Goal: Task Accomplishment & Management: Manage account settings

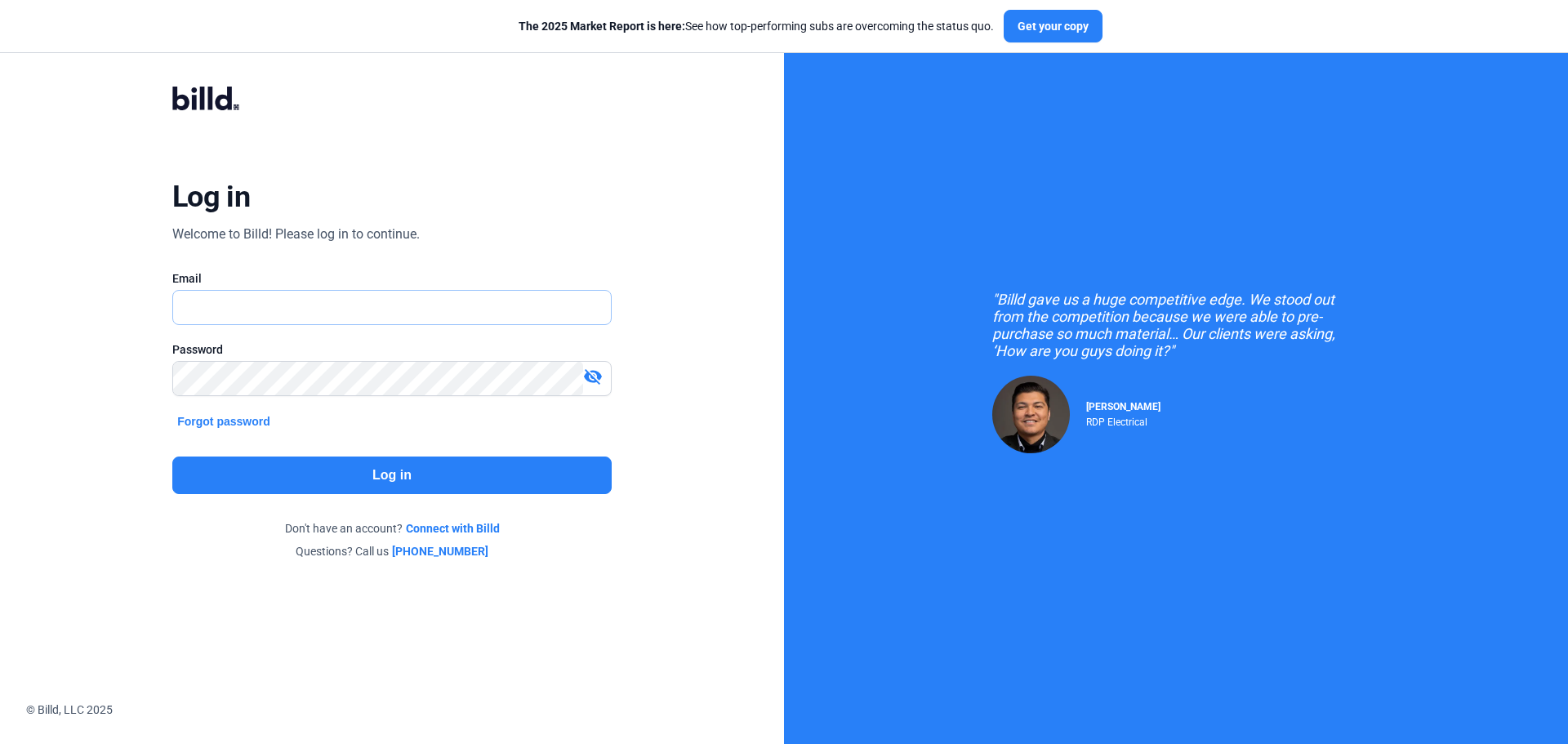
type input "[EMAIL_ADDRESS][DOMAIN_NAME]"
click at [295, 469] on button "Log in" at bounding box center [392, 475] width 439 height 38
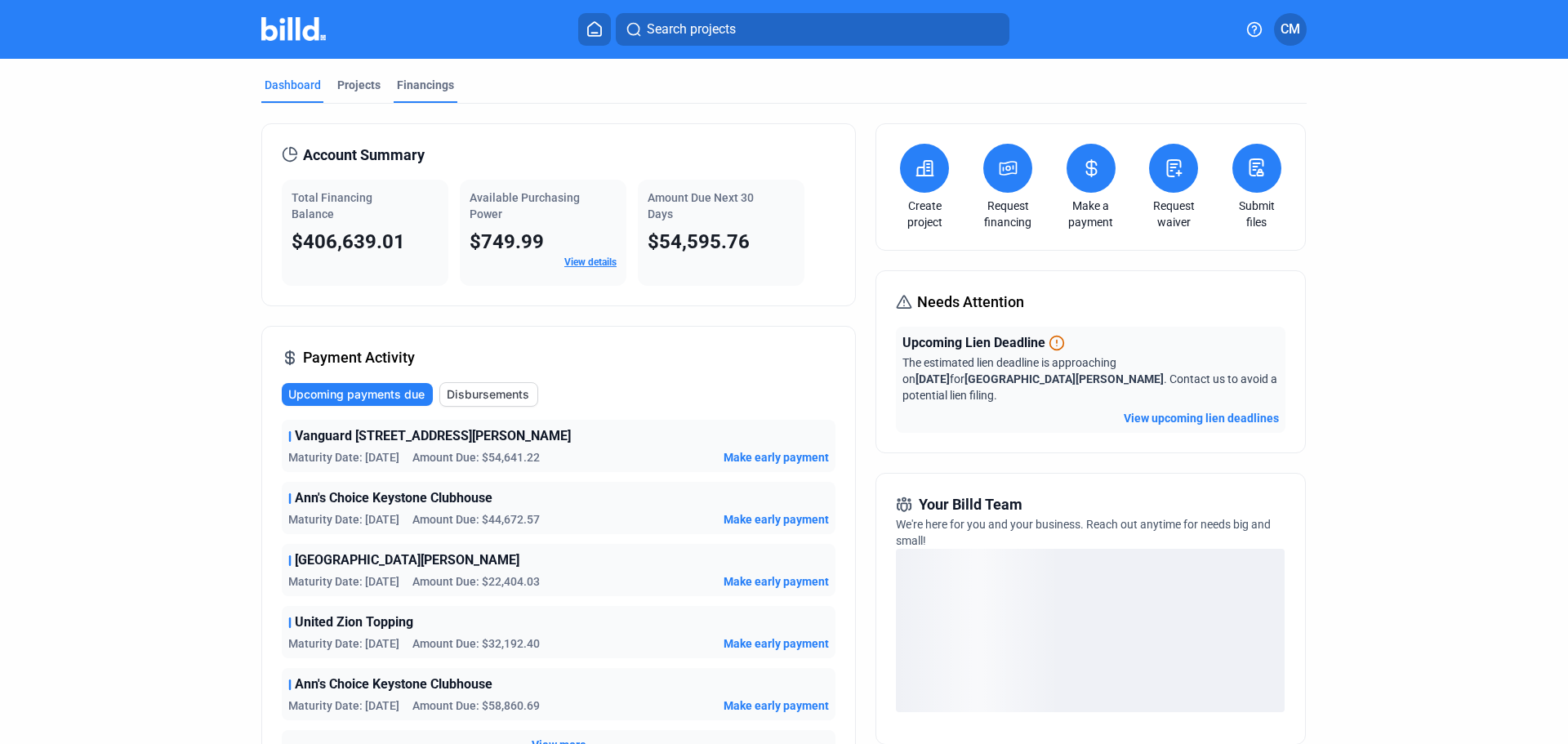
click at [401, 85] on div "Financings" at bounding box center [425, 85] width 57 height 17
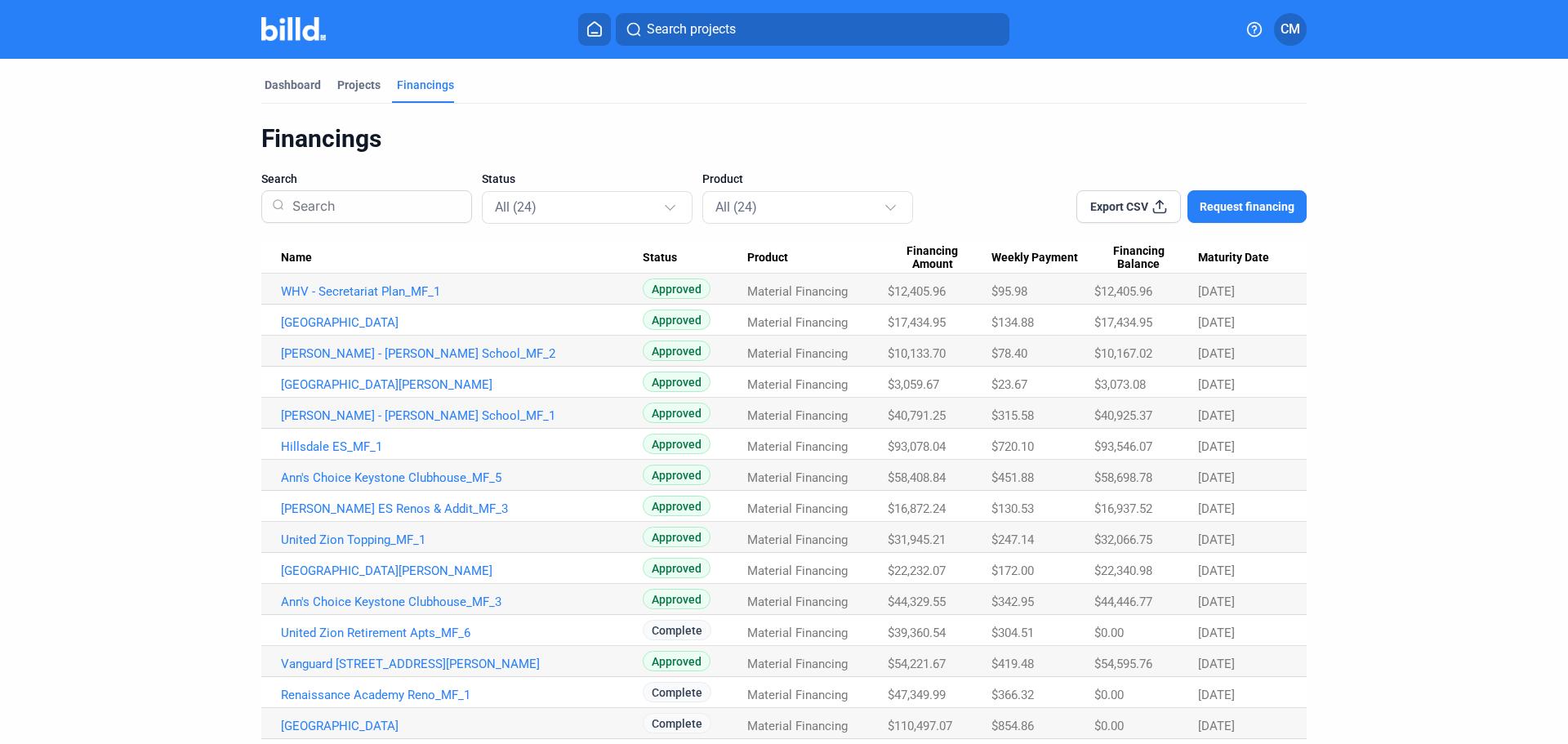
click at [1292, 36] on span "CM" at bounding box center [1291, 29] width 19 height 19
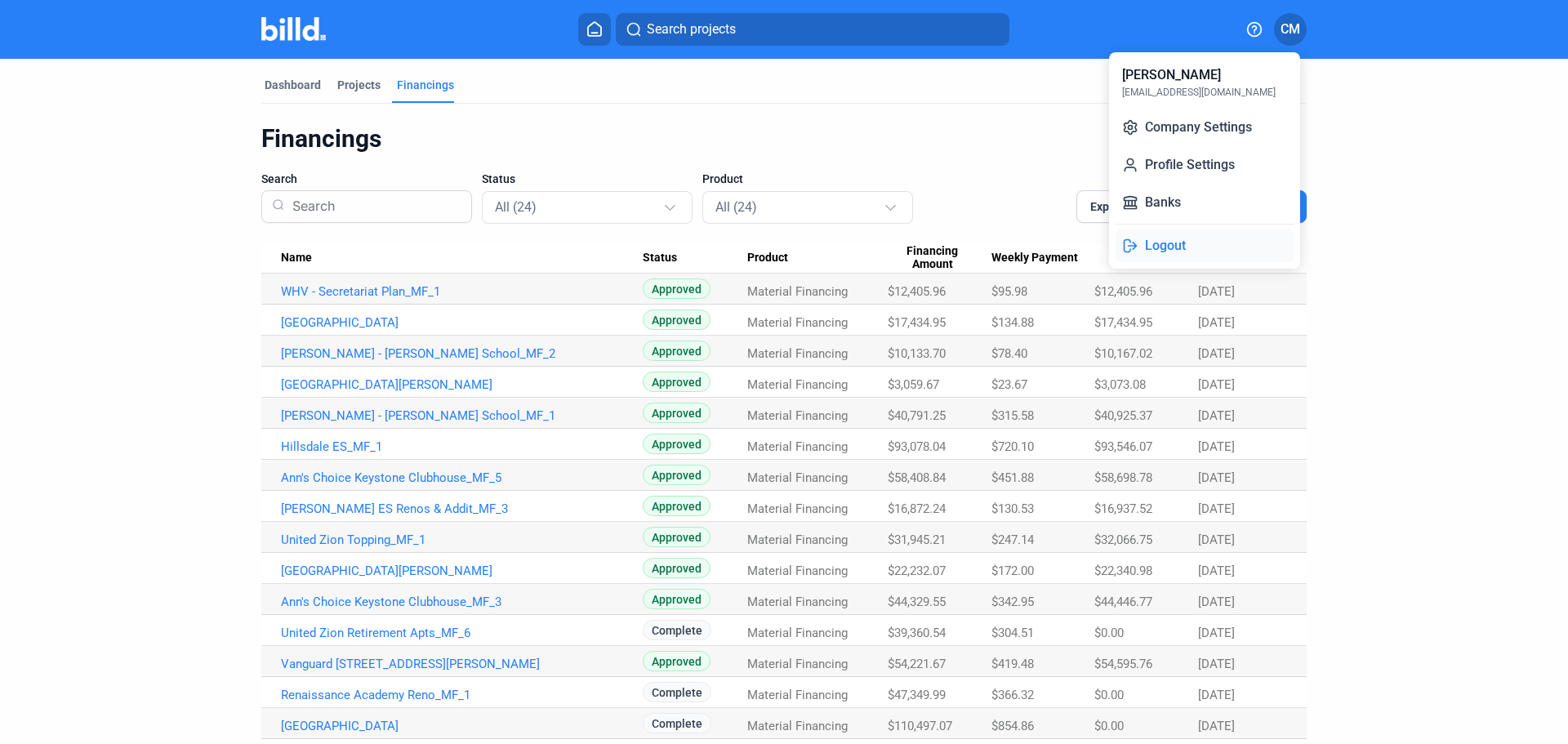
click at [1164, 250] on button "Logout" at bounding box center [1204, 246] width 178 height 33
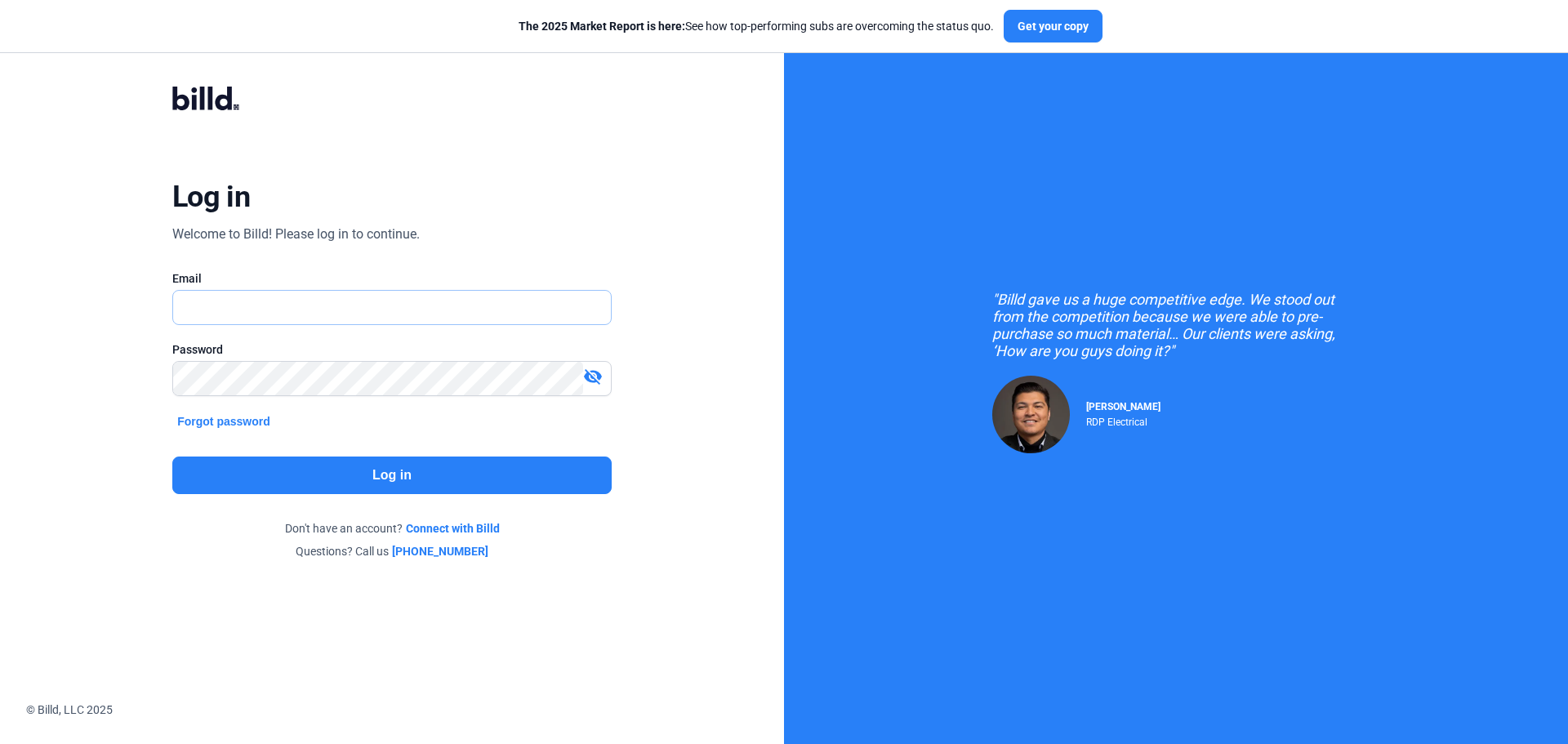
type input "[EMAIL_ADDRESS][DOMAIN_NAME]"
